Goal: Transaction & Acquisition: Purchase product/service

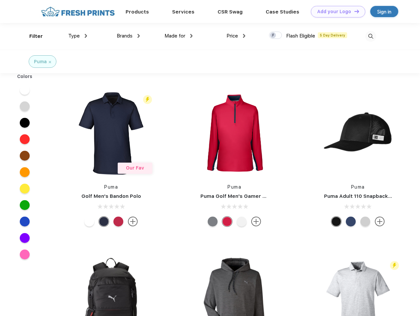
scroll to position [0, 0]
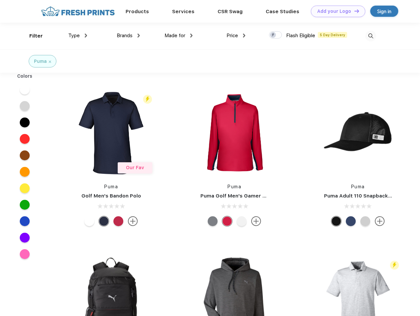
click at [335, 11] on link "Add your Logo Design Tool" at bounding box center [338, 12] width 54 height 12
click at [0, 0] on div "Design Tool" at bounding box center [0, 0] width 0 height 0
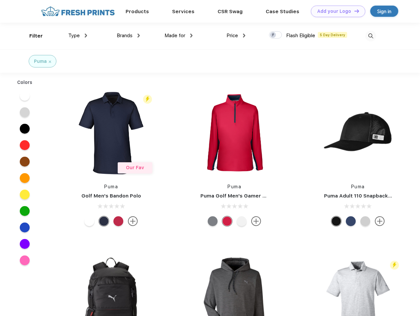
click at [353, 11] on link "Add your Logo Design Tool" at bounding box center [338, 12] width 54 height 12
click at [32, 36] on div "Filter" at bounding box center [36, 36] width 14 height 8
click at [78, 36] on span "Type" at bounding box center [74, 36] width 12 height 6
click at [128, 36] on span "Brands" at bounding box center [125, 36] width 16 height 6
click at [179, 36] on span "Made for" at bounding box center [174, 36] width 21 height 6
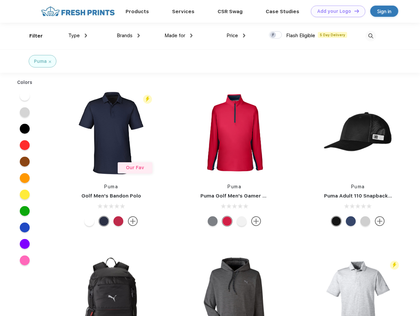
click at [236, 36] on span "Price" at bounding box center [232, 36] width 12 height 6
click at [275, 35] on div at bounding box center [275, 34] width 13 height 7
click at [273, 35] on input "checkbox" at bounding box center [271, 33] width 4 height 4
click at [370, 36] on img at bounding box center [370, 36] width 11 height 11
